Goal: Transaction & Acquisition: Purchase product/service

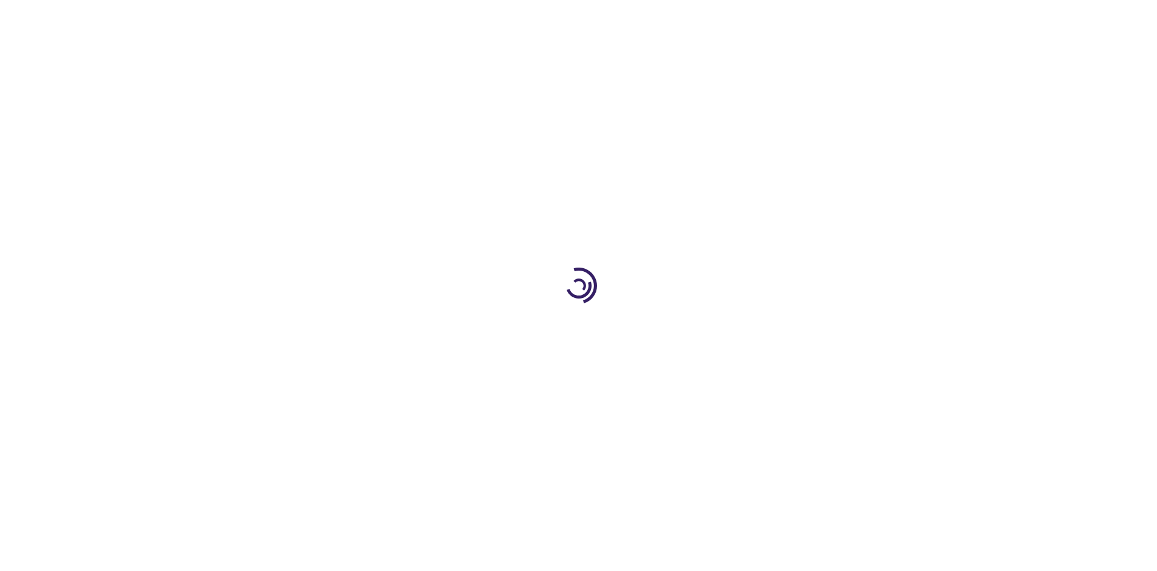
click at [764, 18] on link "Log In" at bounding box center [764, 18] width 24 height 10
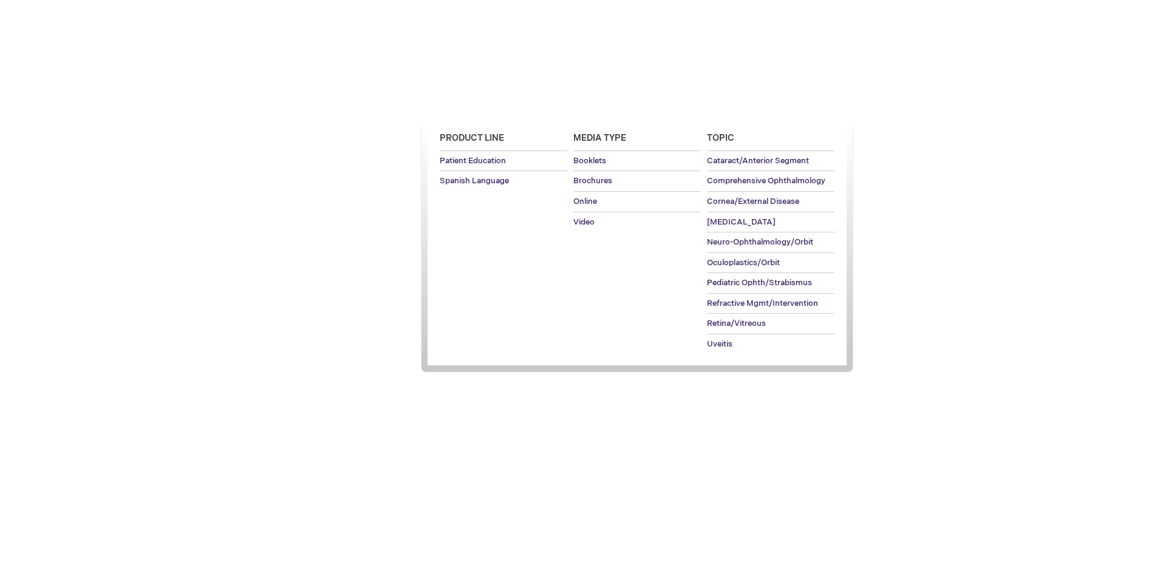
click at [469, 105] on span "Patient Education" at bounding box center [471, 105] width 83 height 10
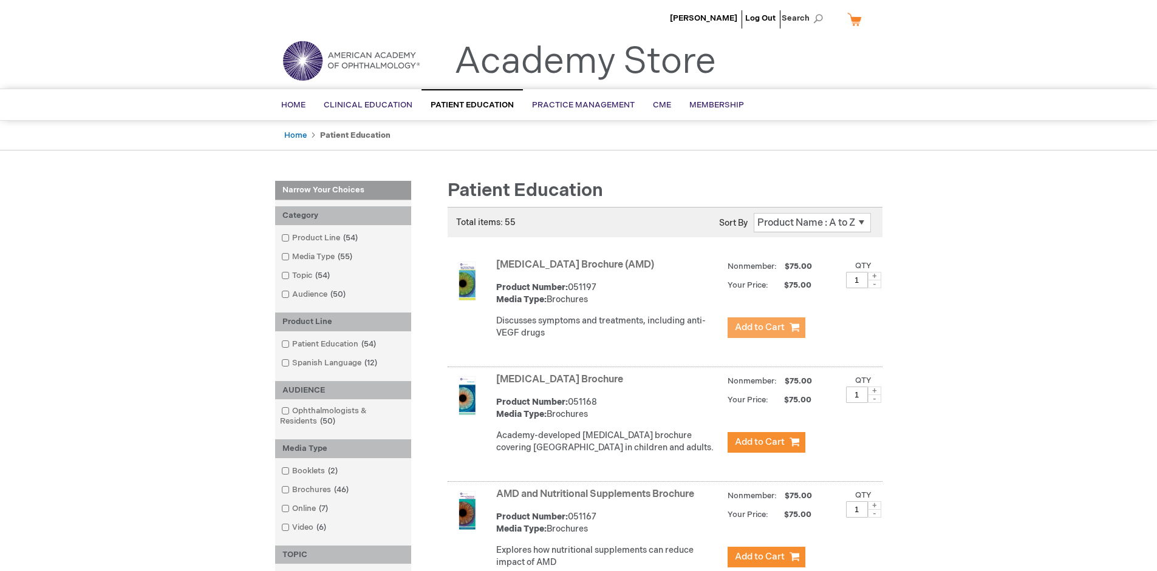
click at [766, 328] on span "Add to Cart" at bounding box center [760, 328] width 50 height 12
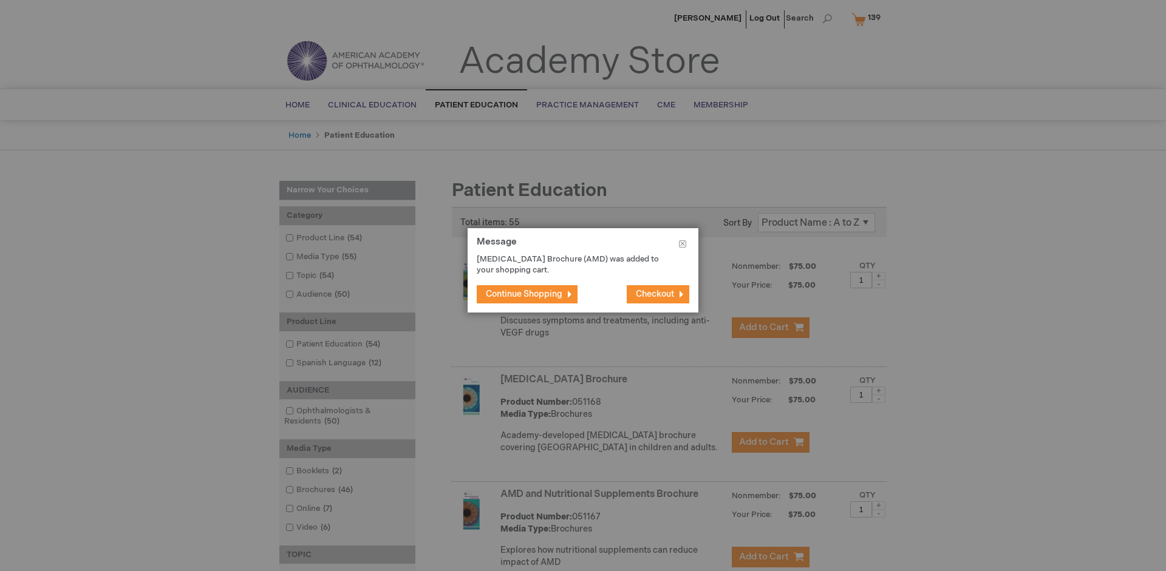
click at [524, 294] on span "Continue Shopping" at bounding box center [524, 294] width 77 height 10
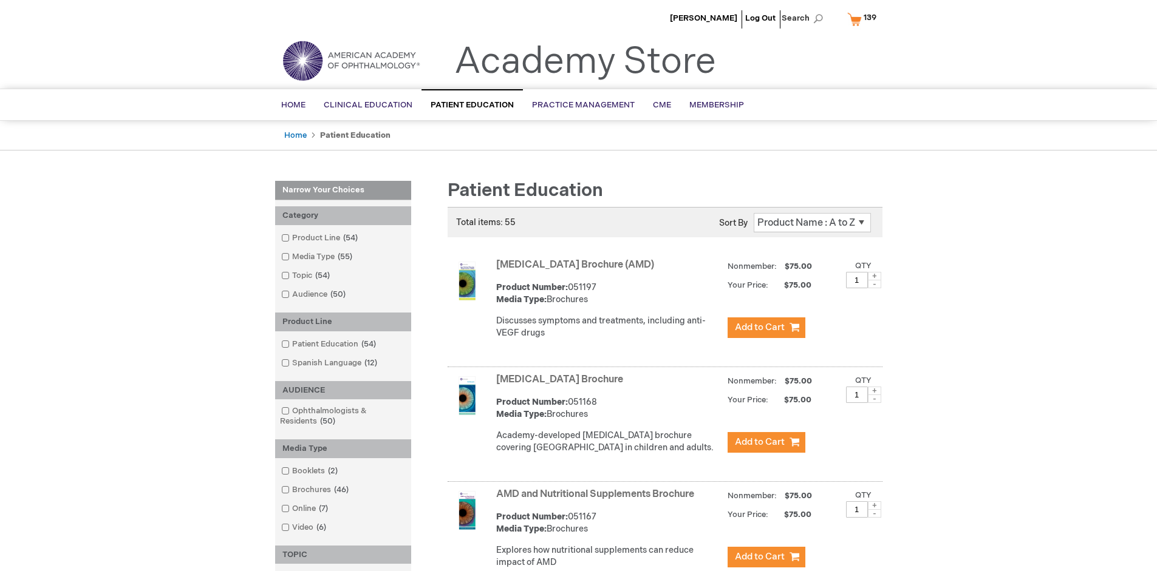
click at [597, 500] on link "AMD and Nutritional Supplements Brochure" at bounding box center [595, 495] width 198 height 12
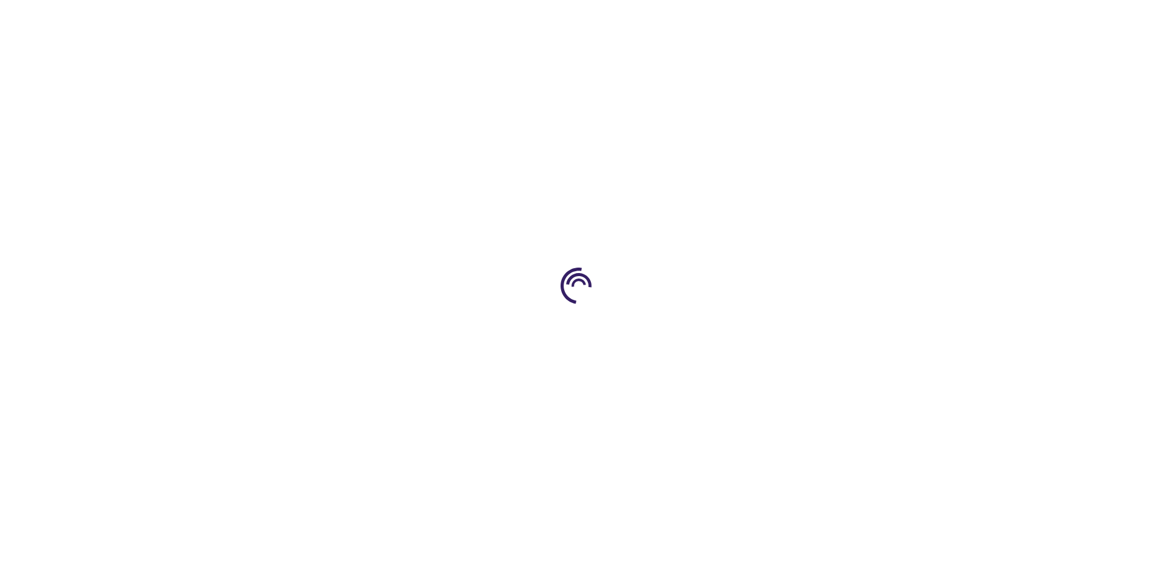
type input "1"
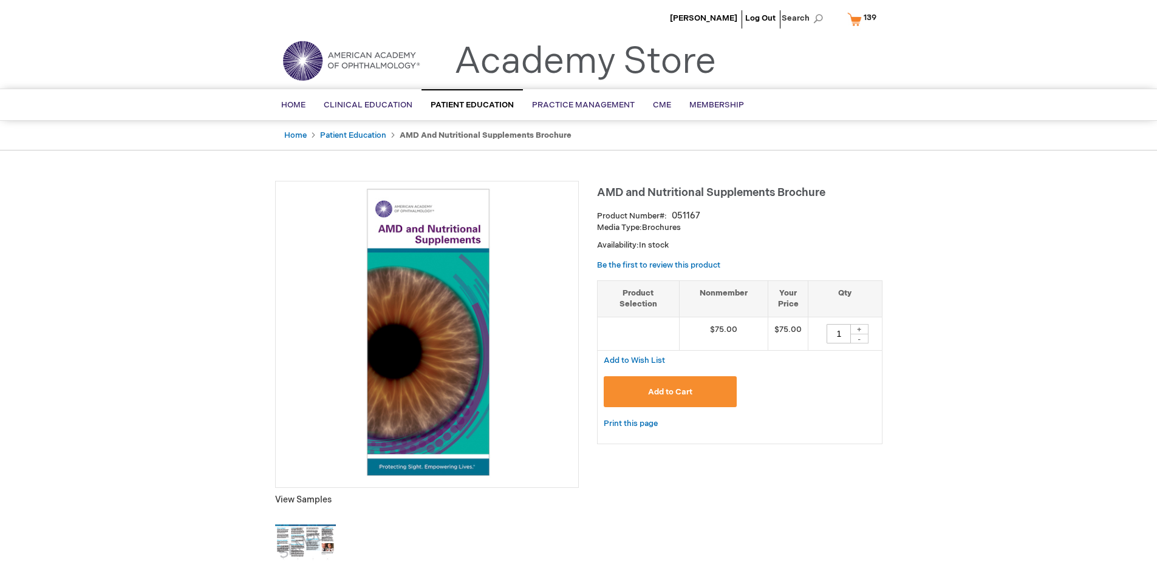
click at [670, 392] on span "Add to Cart" at bounding box center [670, 392] width 44 height 10
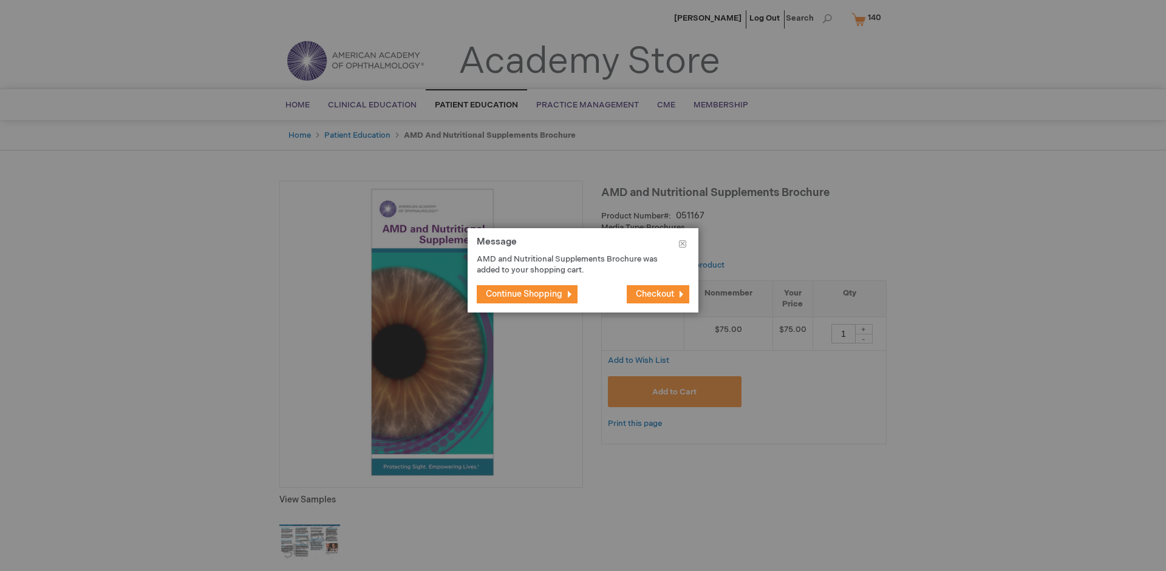
click at [524, 294] on span "Continue Shopping" at bounding box center [524, 294] width 77 height 10
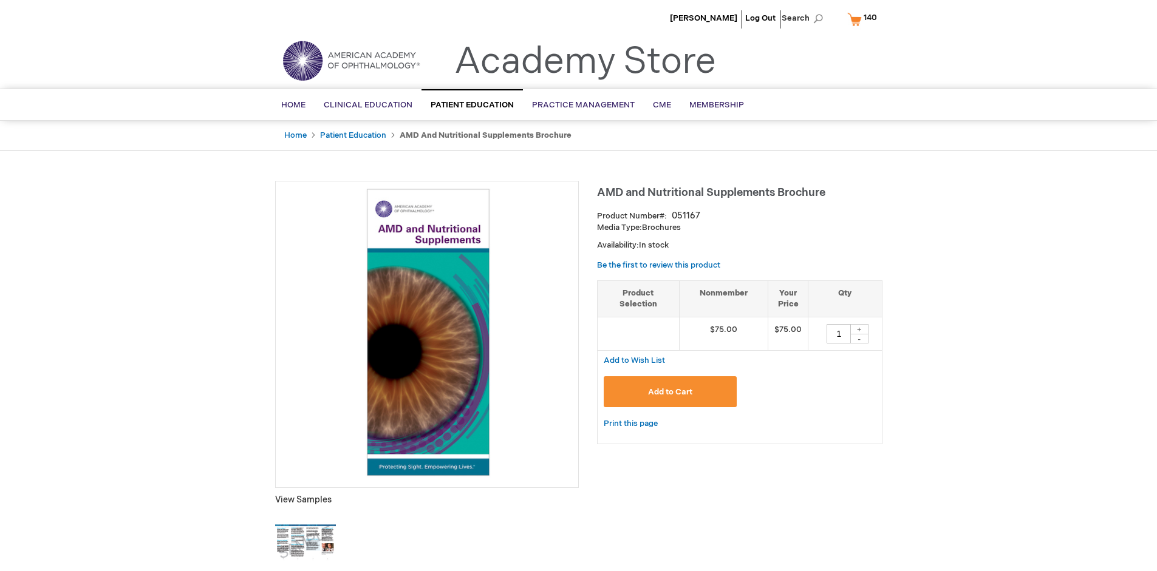
click at [864, 19] on span "140" at bounding box center [869, 18] width 13 height 10
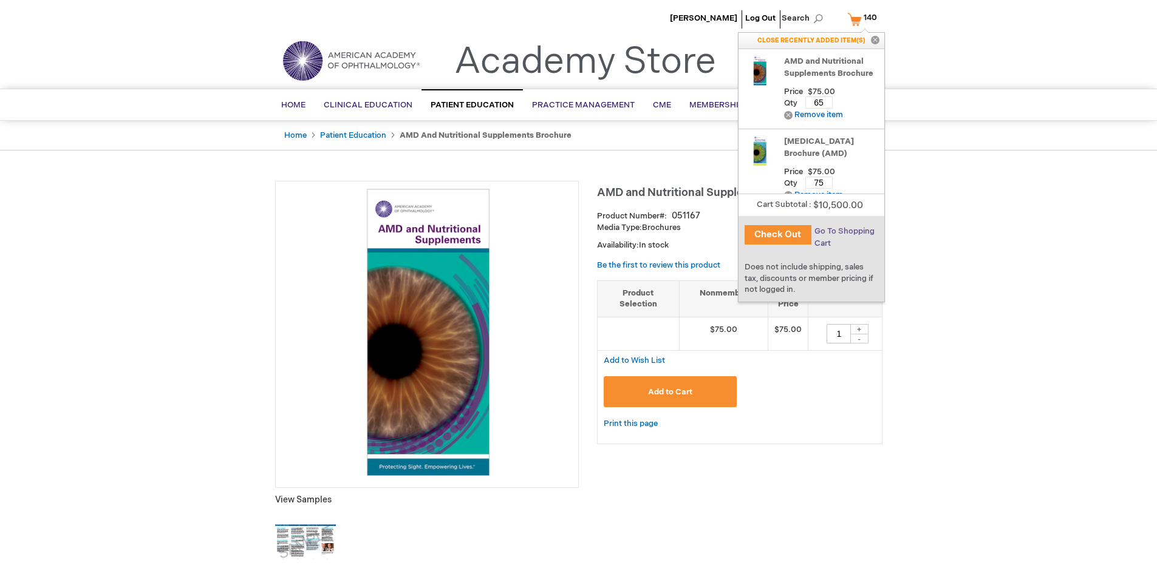
click at [843, 231] on span "Go To Shopping Cart" at bounding box center [844, 237] width 60 height 22
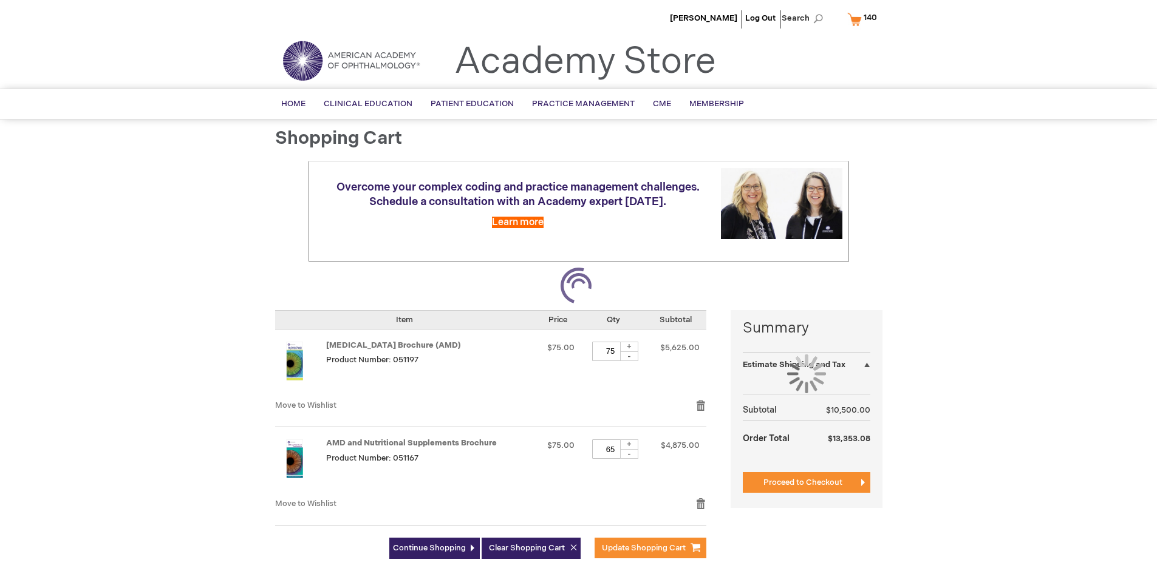
select select "US"
select select "41"
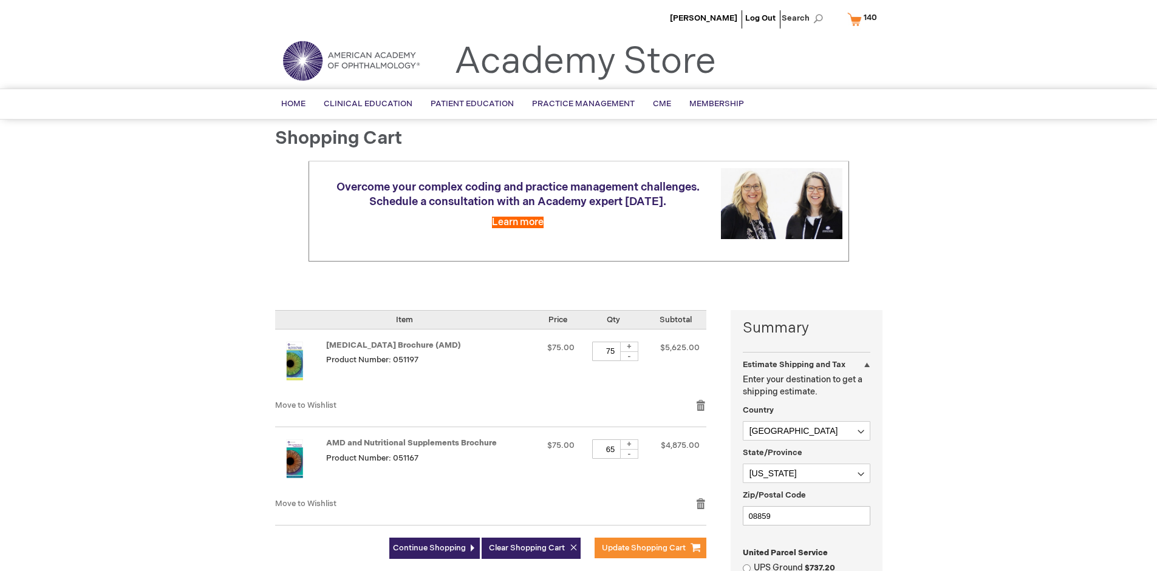
scroll to position [276, 0]
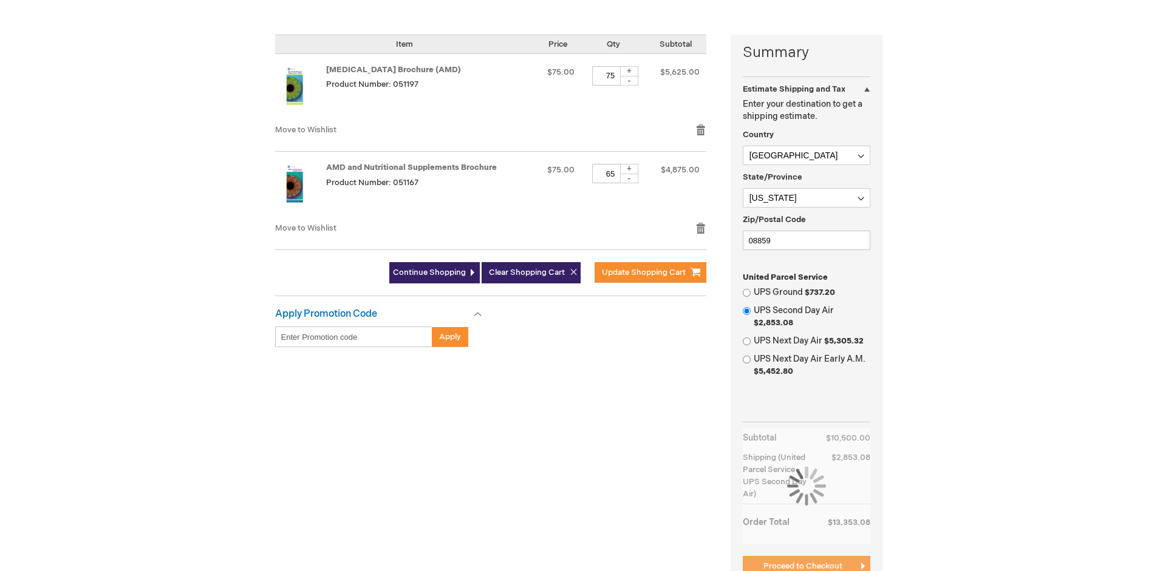
click at [802, 566] on span "Proceed to Checkout" at bounding box center [802, 567] width 79 height 10
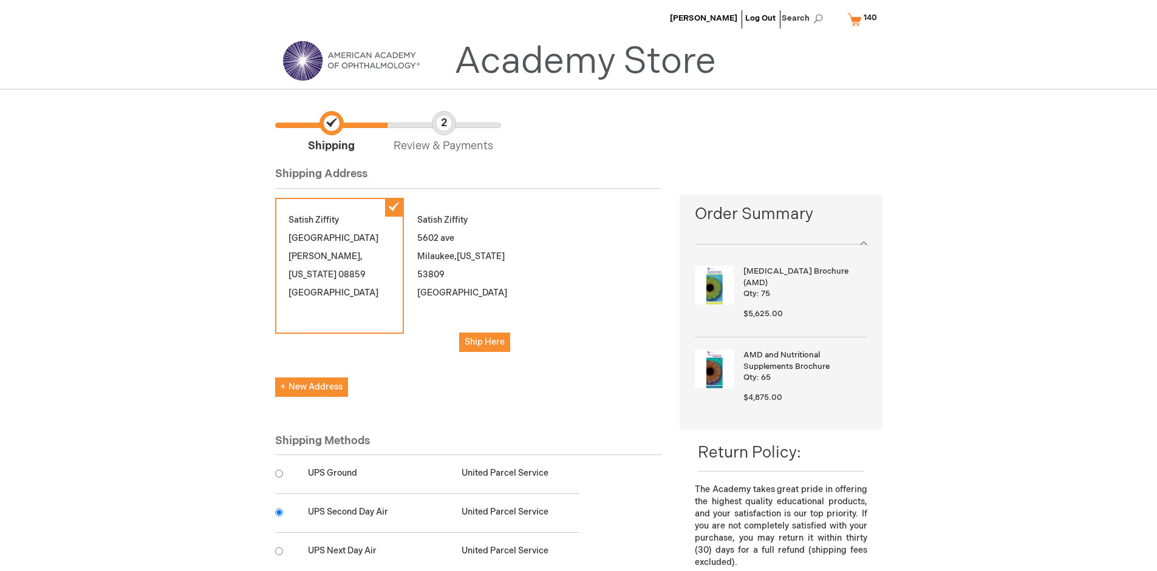
click at [279, 512] on input "radio" at bounding box center [279, 513] width 8 height 8
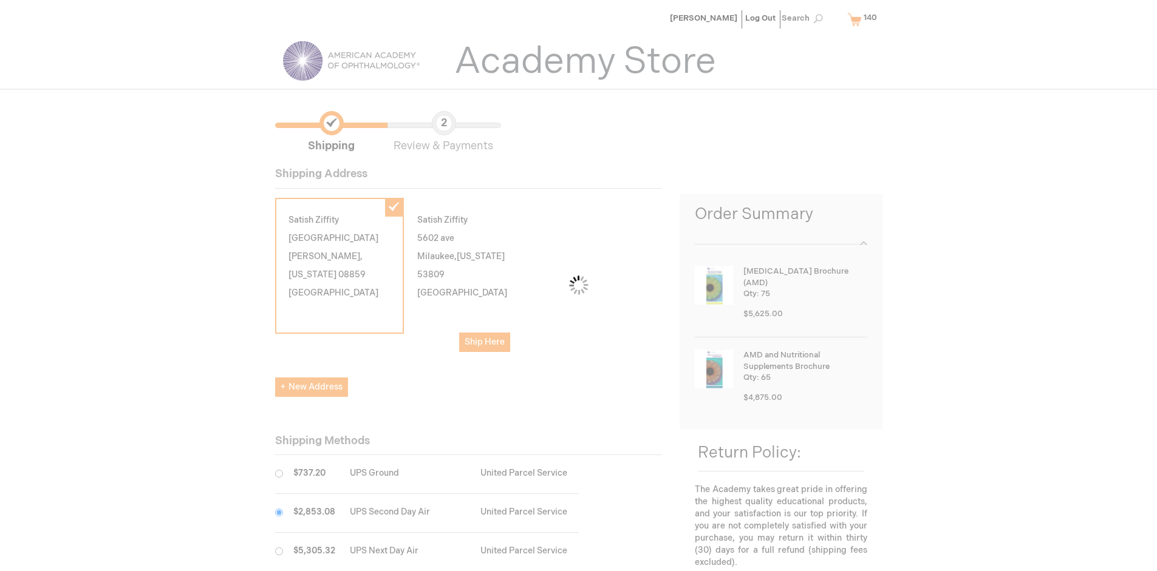
scroll to position [61, 0]
